Goal: Task Accomplishment & Management: Use online tool/utility

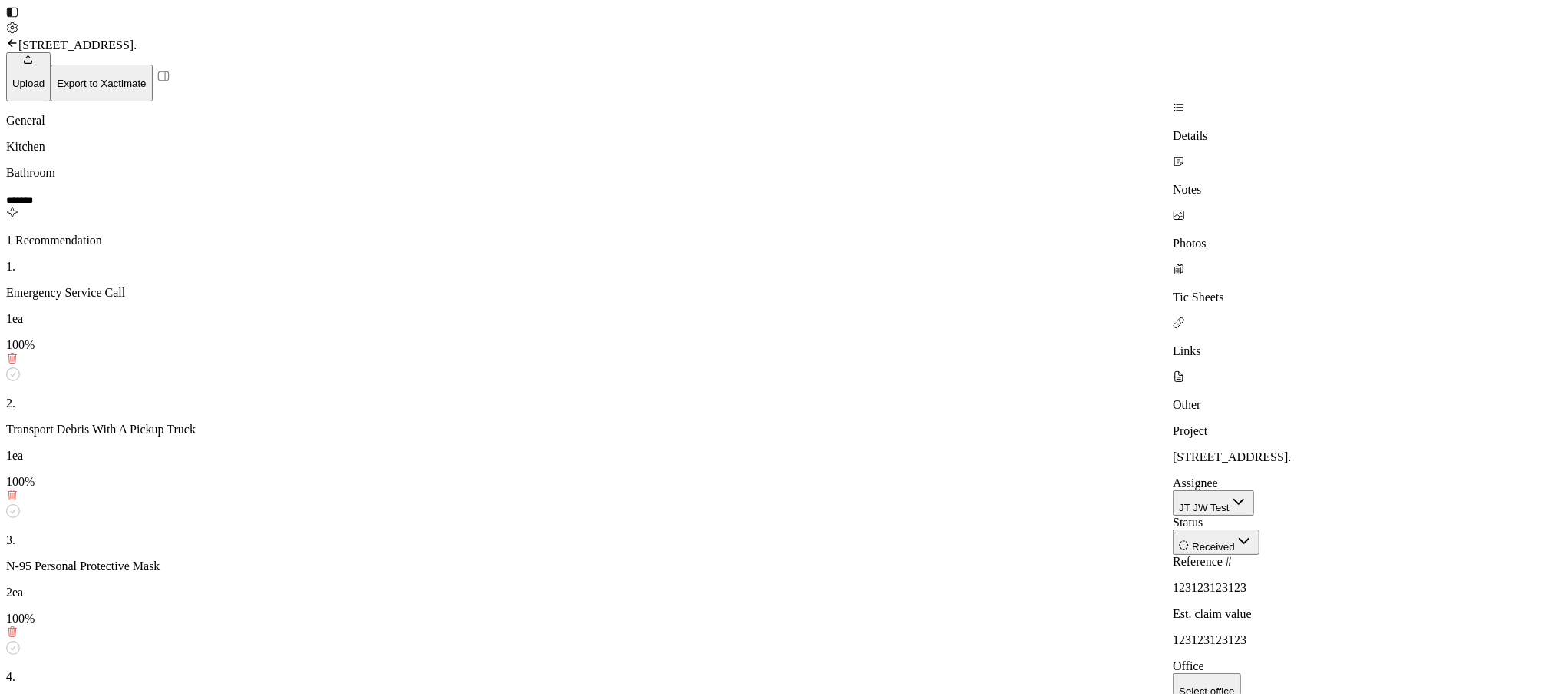
scroll to position [40, 0]
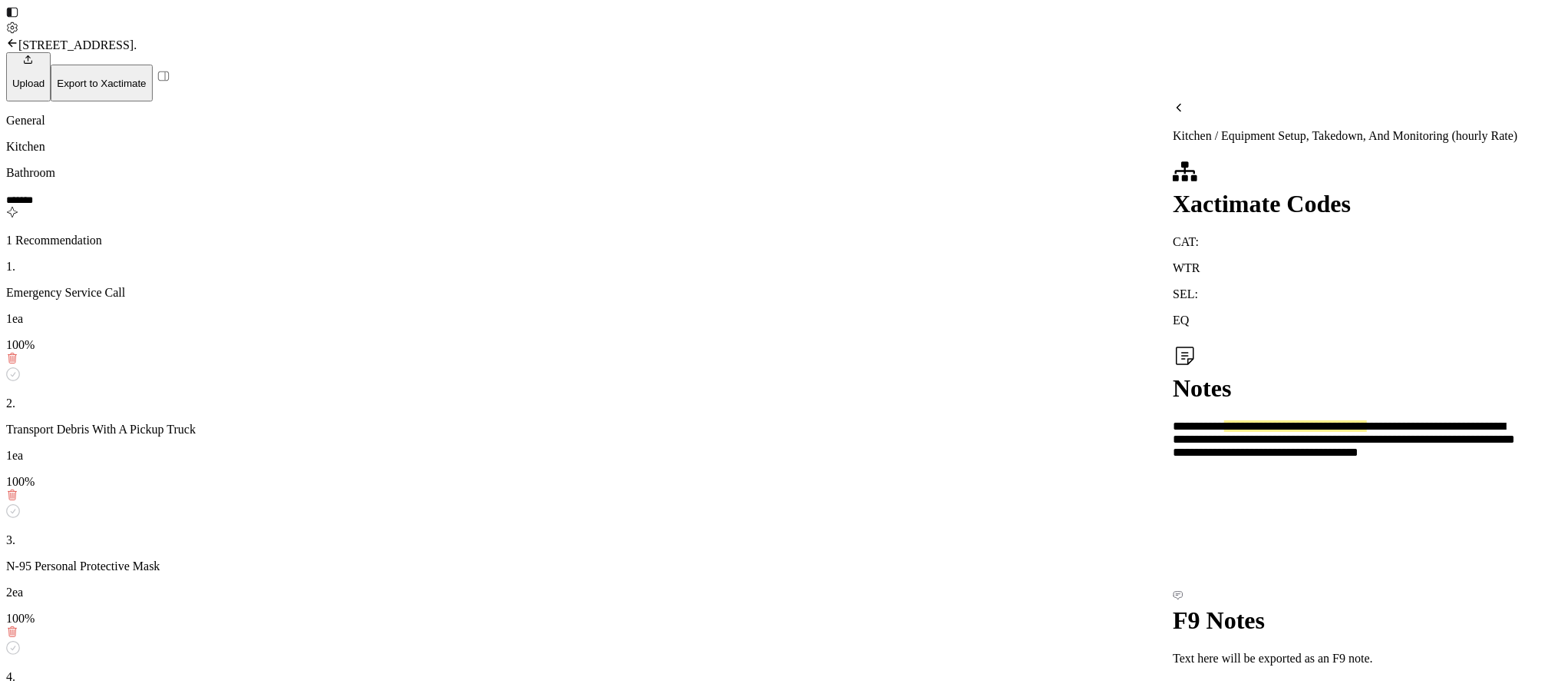
click at [371, 206] on div "1 Recommendation" at bounding box center [589, 226] width 1167 height 42
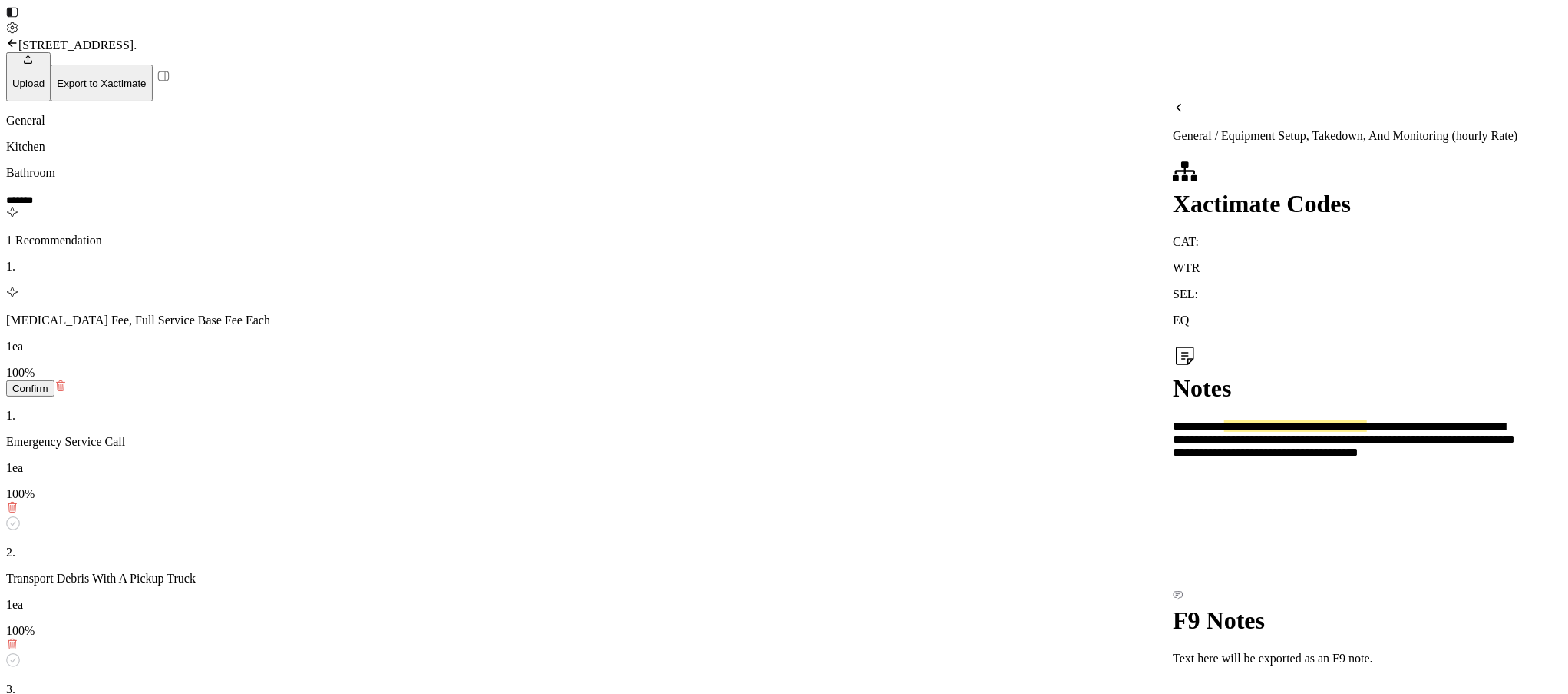
click at [420, 260] on div "1 . [MEDICAL_DATA] Fee, Full Service Base Fee Each 1ea 100 % Confirm" at bounding box center [589, 328] width 1167 height 136
click at [383, 206] on div "1 Recommendation" at bounding box center [589, 226] width 1167 height 42
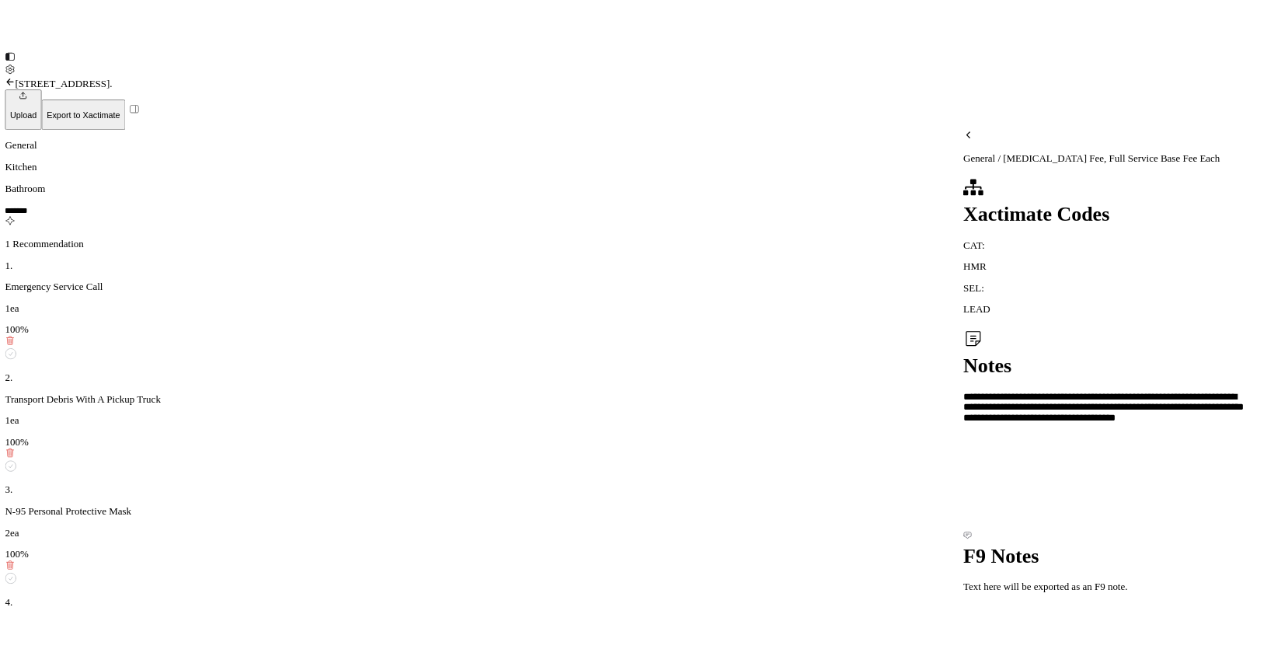
scroll to position [332, 0]
